Goal: Information Seeking & Learning: Learn about a topic

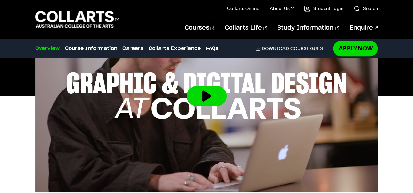
scroll to position [359, 0]
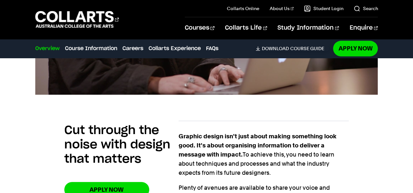
drag, startPoint x: 354, startPoint y: 111, endPoint x: 349, endPoint y: 113, distance: 5.3
drag, startPoint x: 349, startPoint y: 113, endPoint x: 135, endPoint y: 122, distance: 213.8
click at [135, 122] on div "Cut through the noise with design that matters" at bounding box center [121, 146] width 114 height 51
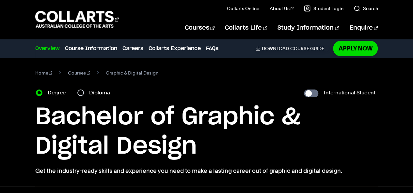
drag, startPoint x: 0, startPoint y: 0, endPoint x: 268, endPoint y: 70, distance: 277.1
click at [268, 70] on nav "Home Courses Graphic & Digital Design" at bounding box center [206, 75] width 342 height 15
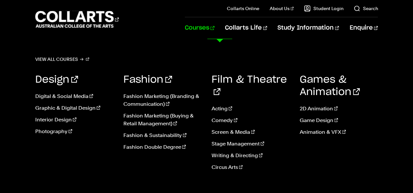
click at [214, 29] on link "Courses" at bounding box center [200, 28] width 30 height 22
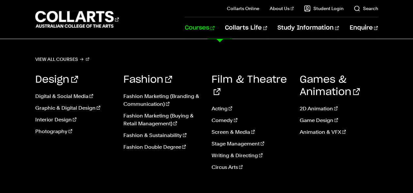
click at [82, 108] on link "Graphic & Digital Design" at bounding box center [74, 108] width 78 height 8
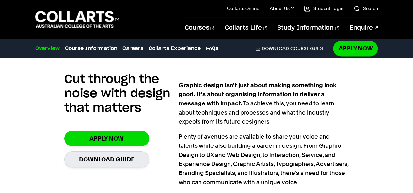
scroll to position [424, 0]
